Goal: Information Seeking & Learning: Find specific fact

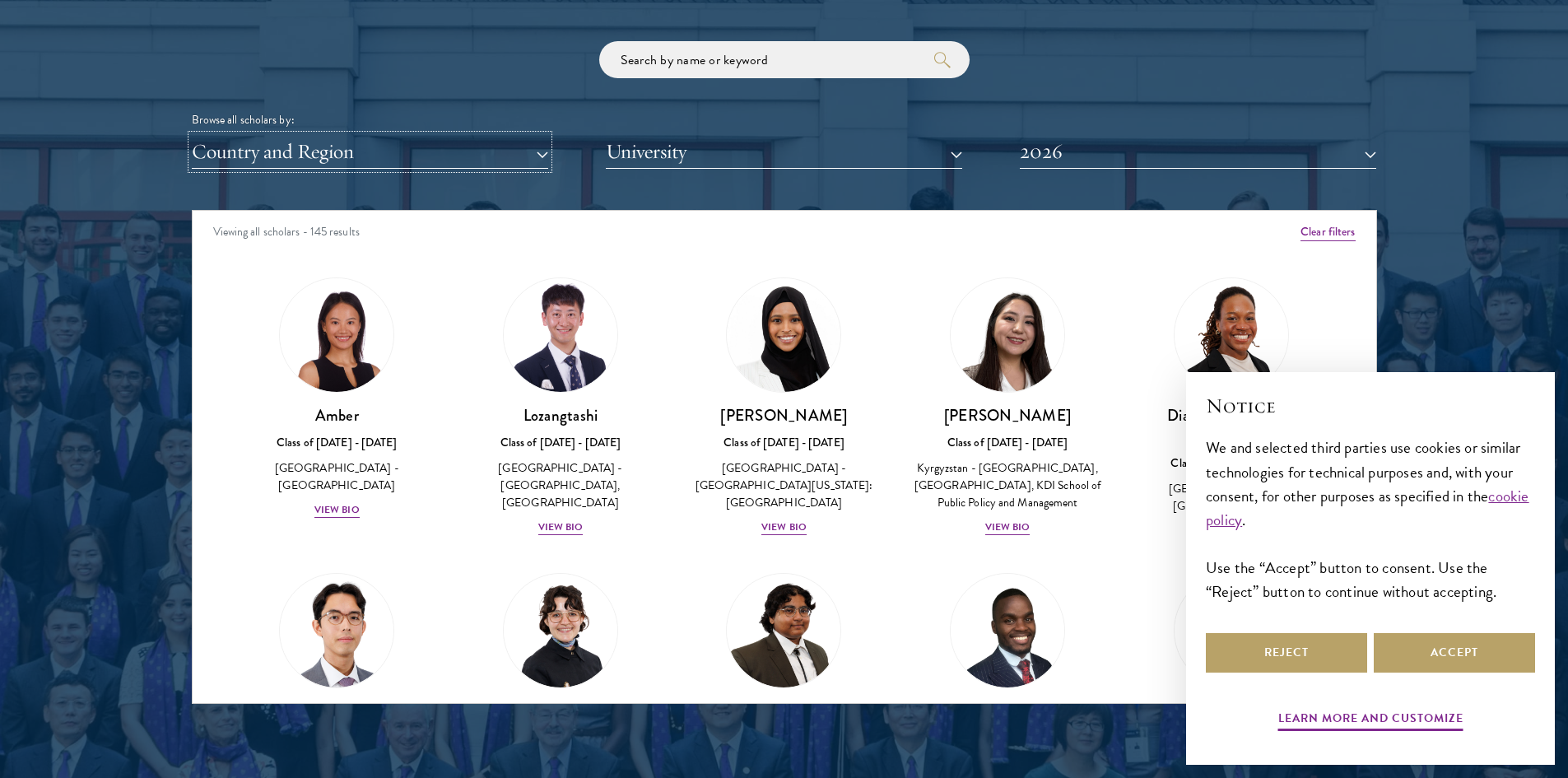
click at [512, 155] on button "Country and Region" at bounding box center [369, 152] width 356 height 34
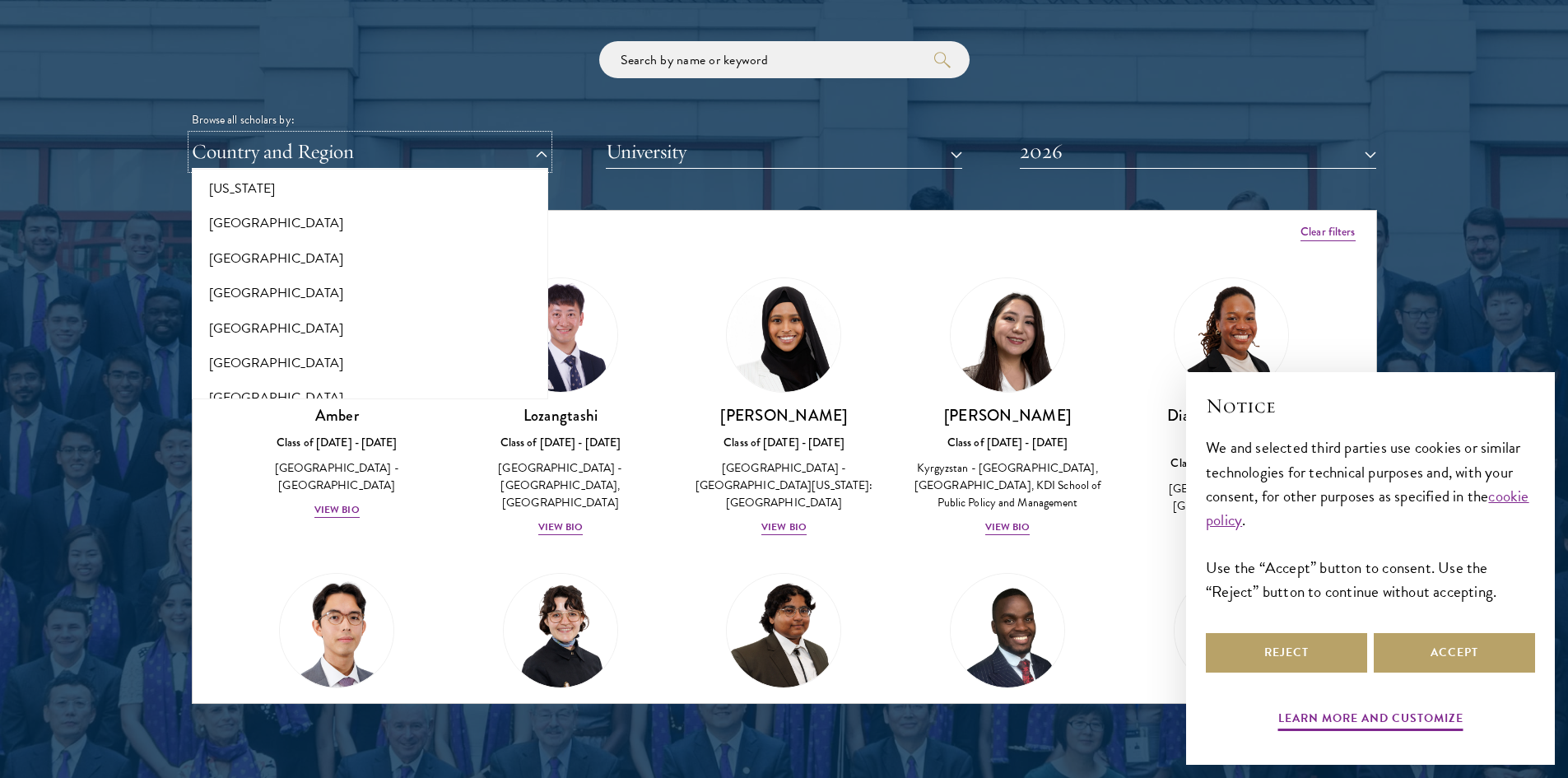
scroll to position [1482, 0]
click at [293, 202] on button "[GEOGRAPHIC_DATA]" at bounding box center [369, 218] width 347 height 34
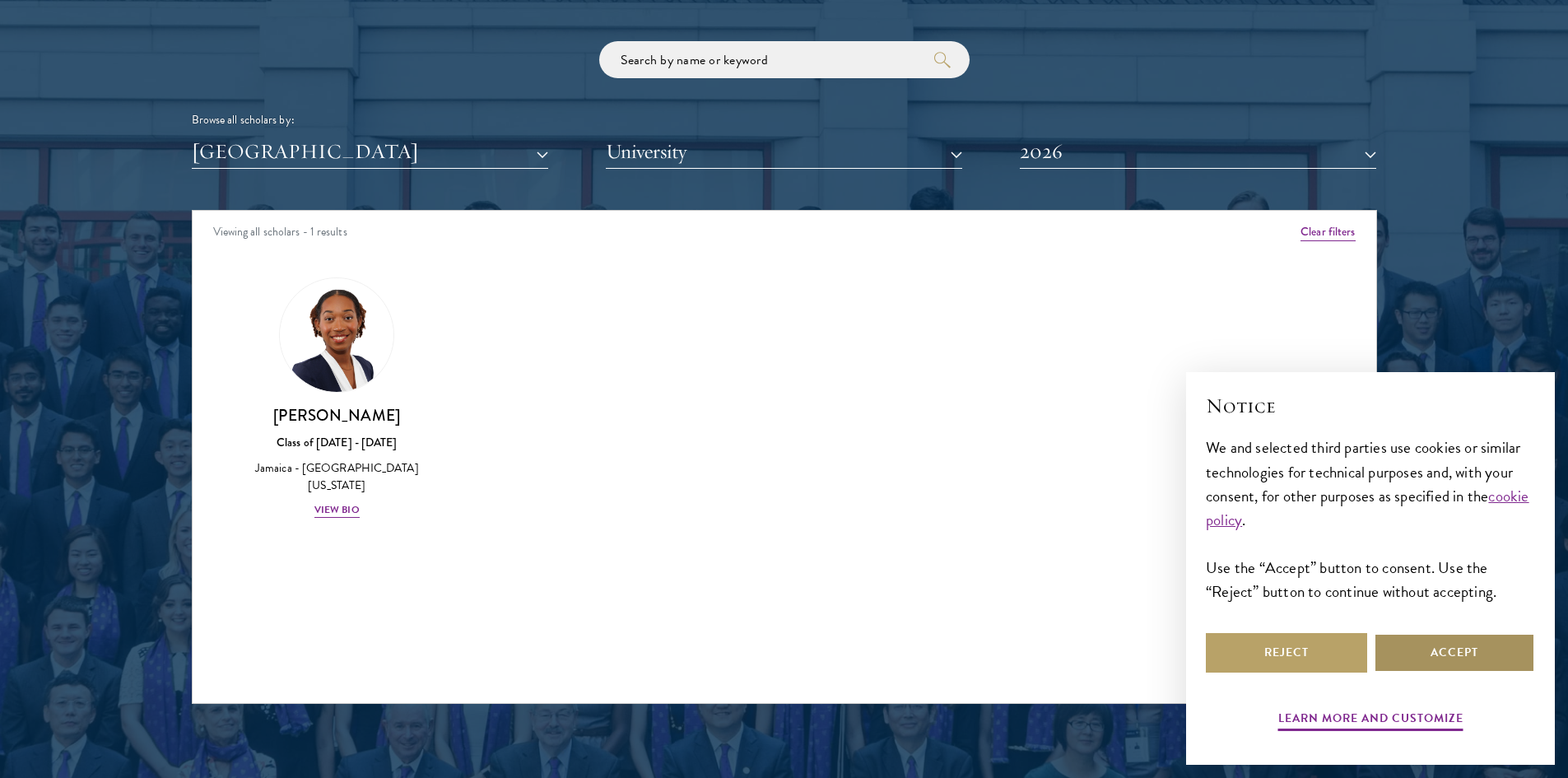
click at [1488, 656] on button "Accept" at bounding box center [1455, 653] width 161 height 40
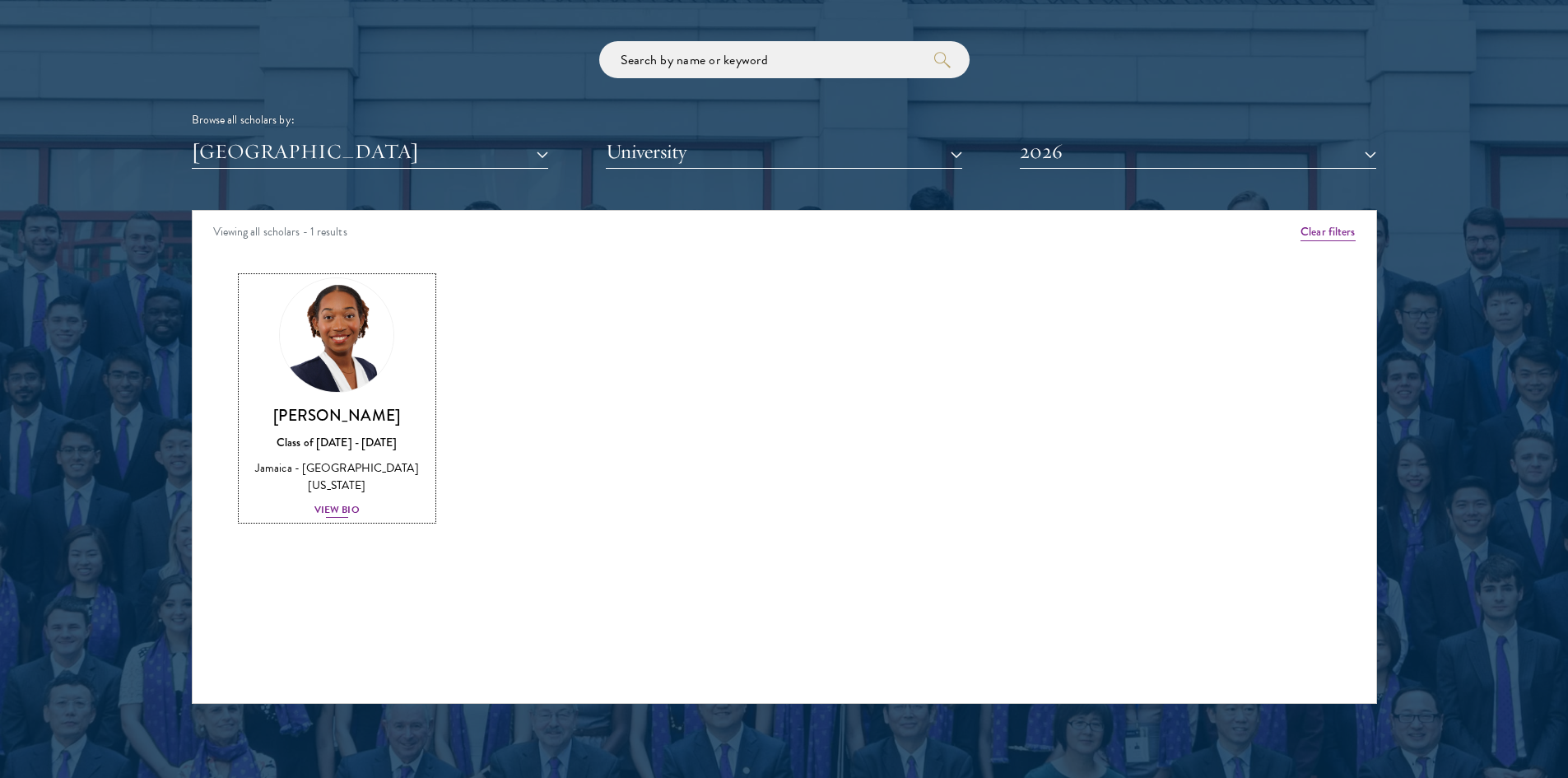
click at [345, 503] on div "View Bio" at bounding box center [337, 510] width 46 height 15
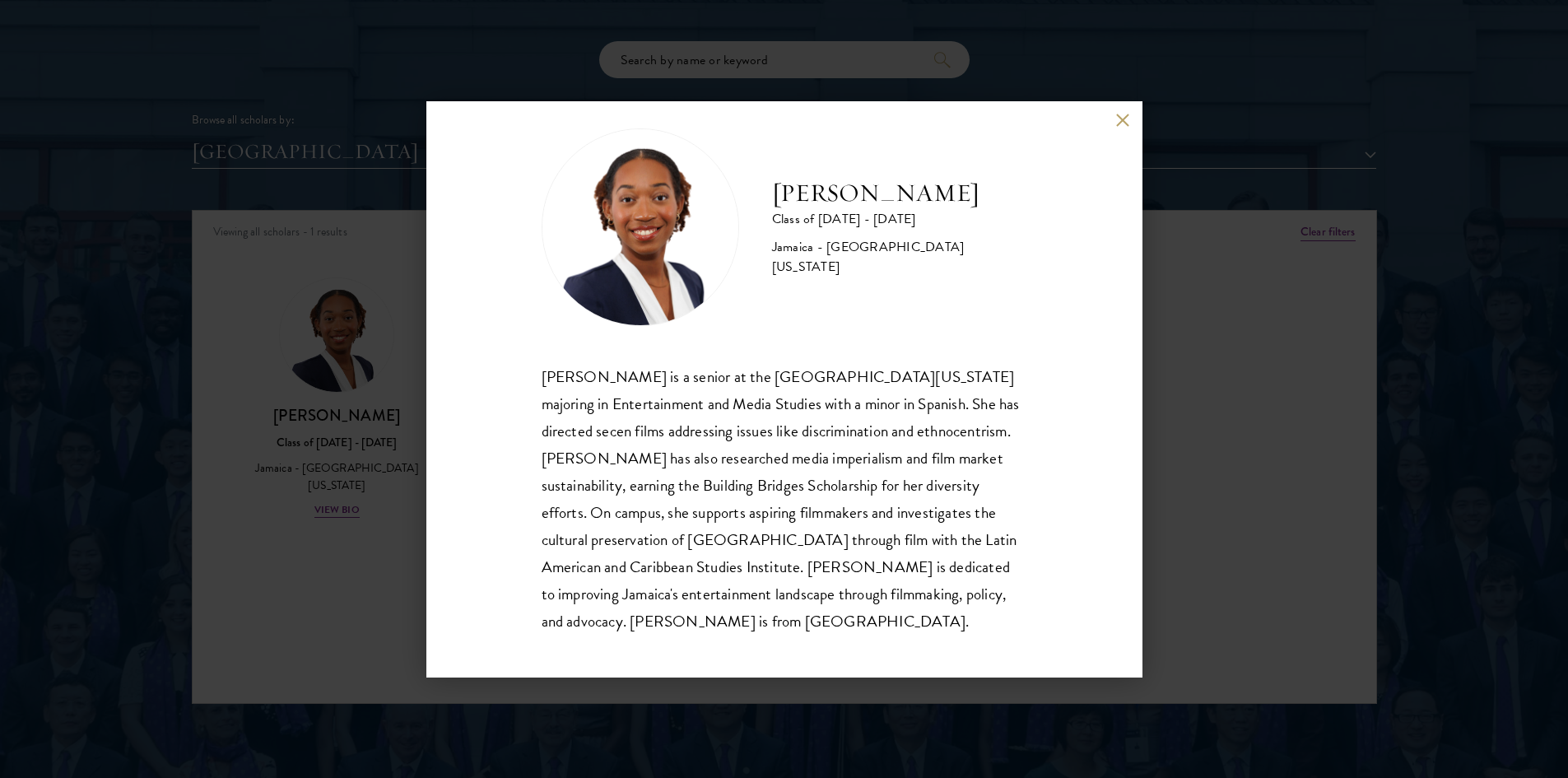
scroll to position [28, 0]
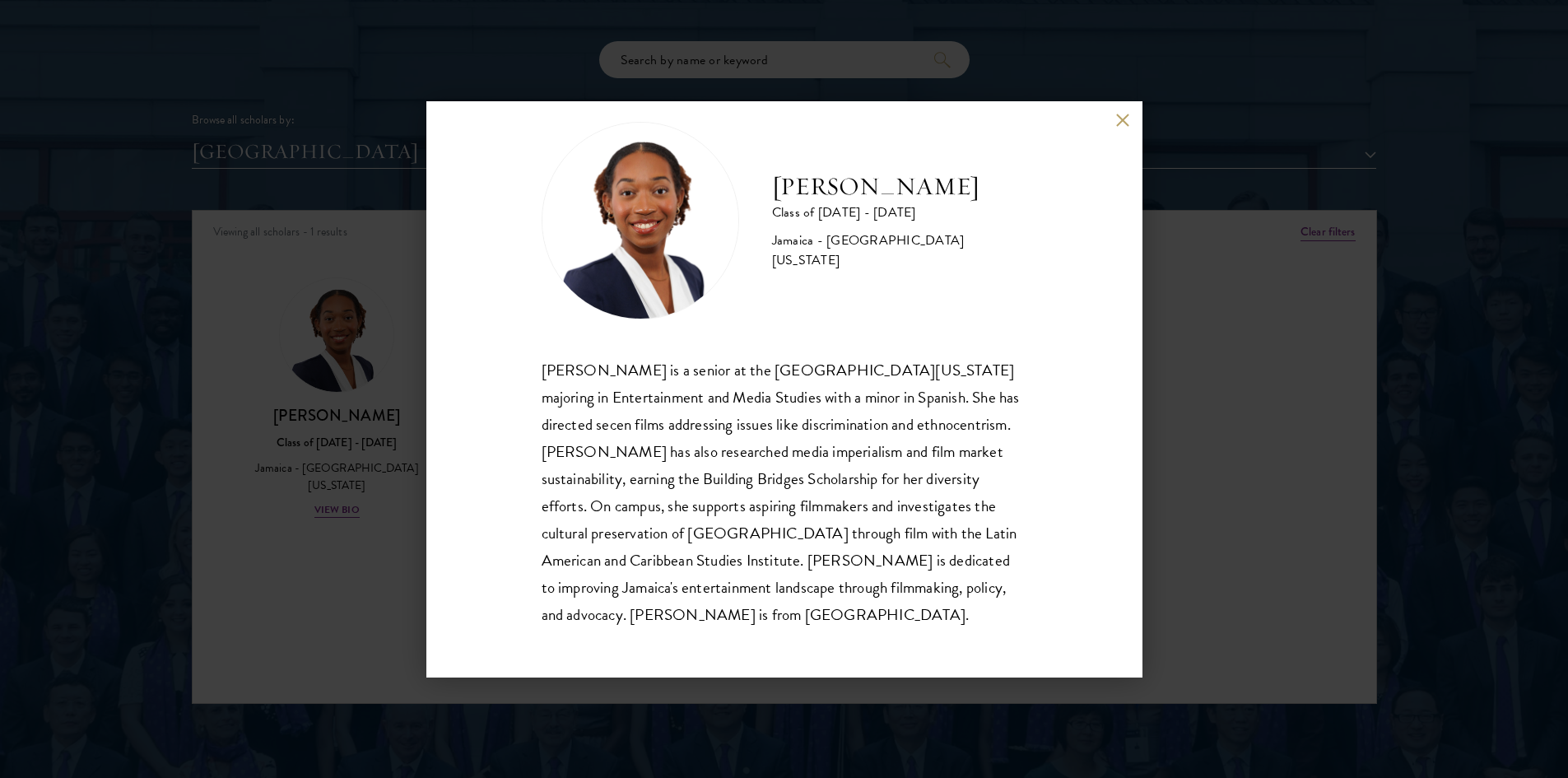
click at [1124, 121] on button at bounding box center [1123, 121] width 14 height 14
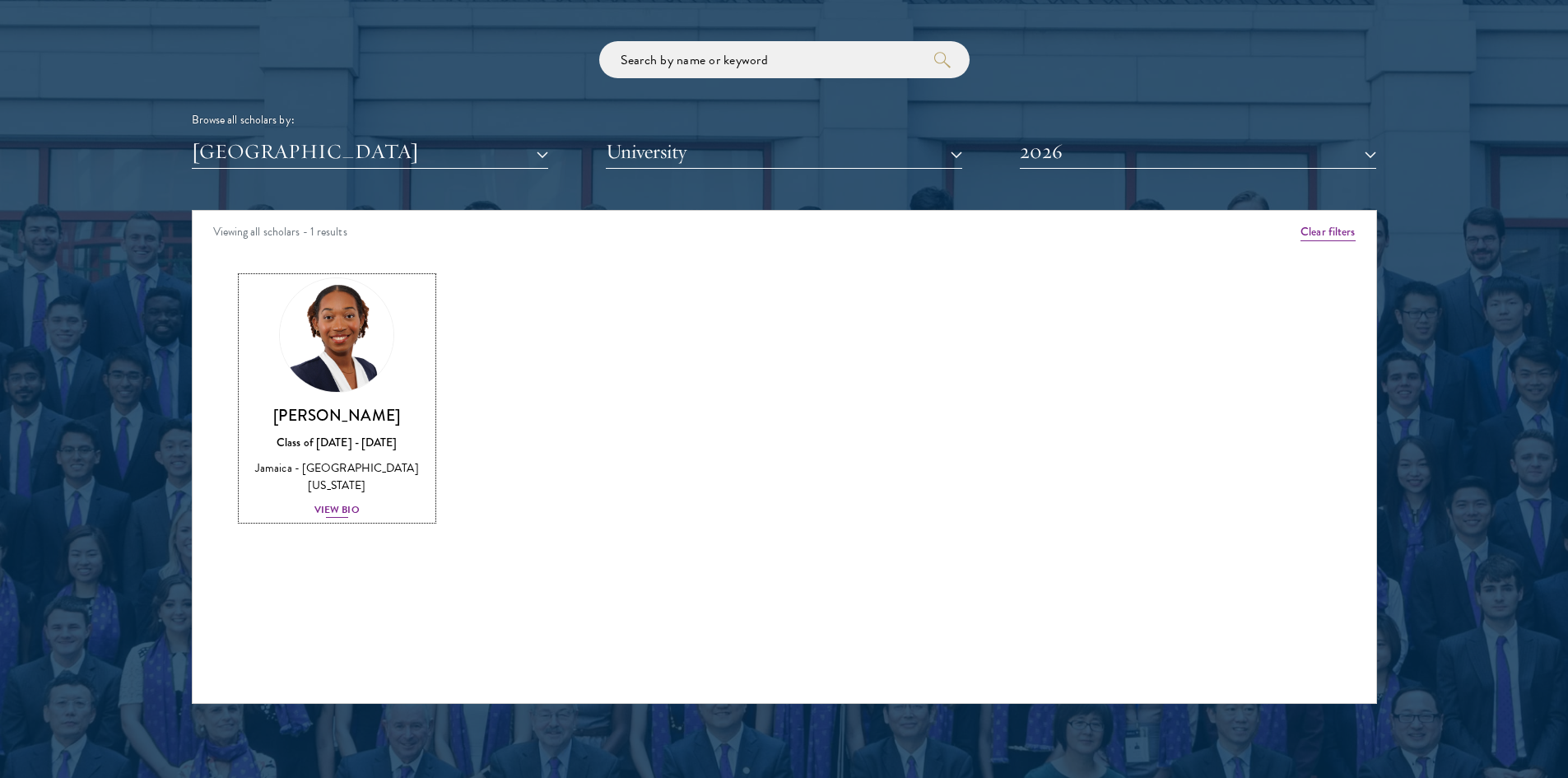
click at [318, 416] on h3 "[PERSON_NAME]" at bounding box center [337, 415] width 191 height 21
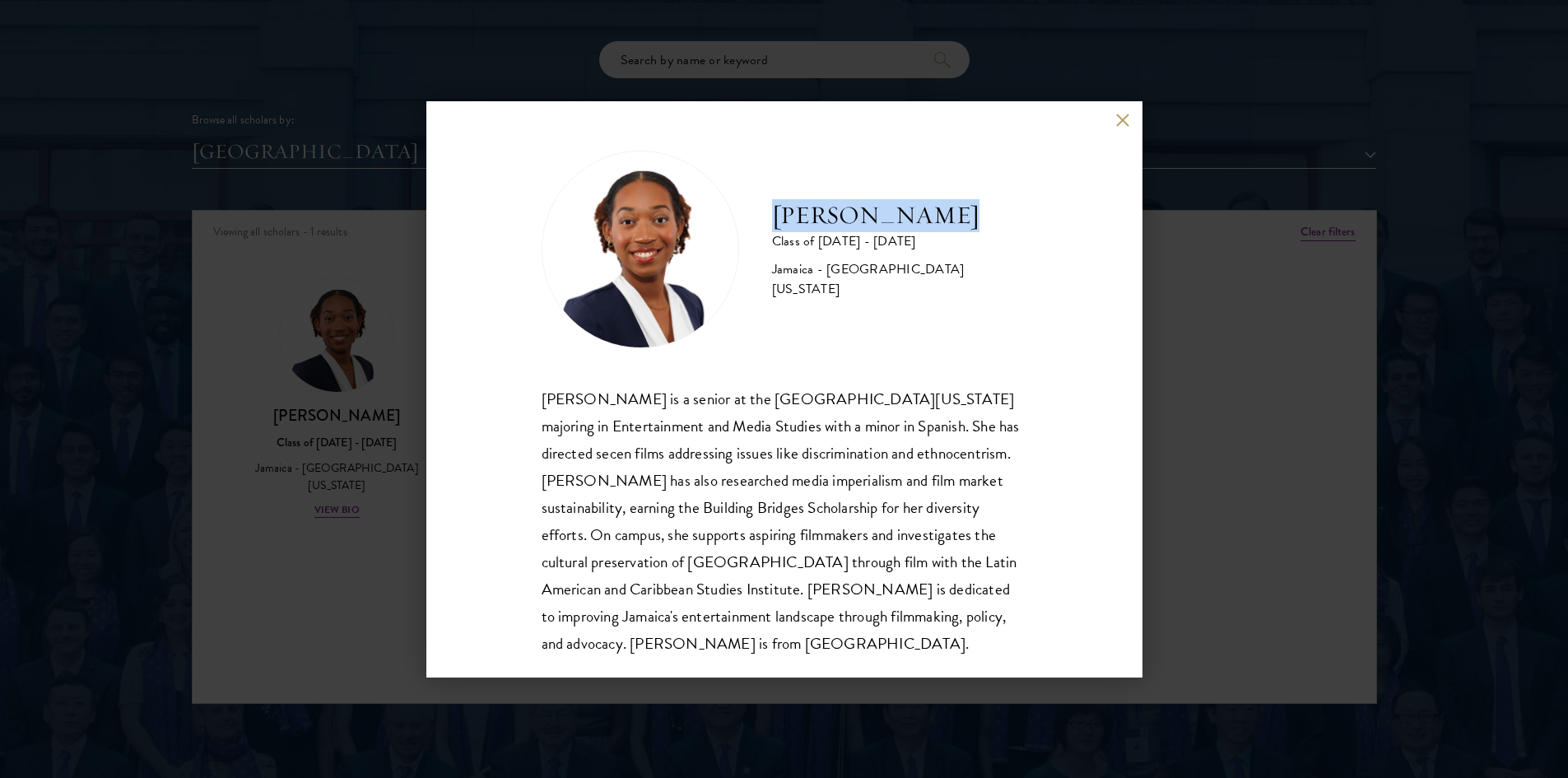
drag, startPoint x: 776, startPoint y: 225, endPoint x: 909, endPoint y: 227, distance: 133.0
click at [1001, 226] on div "[PERSON_NAME] Class of [DATE] - [DATE] [GEOGRAPHIC_DATA] - [GEOGRAPHIC_DATA][US…" at bounding box center [784, 250] width 485 height 198
